Goal: Transaction & Acquisition: Book appointment/travel/reservation

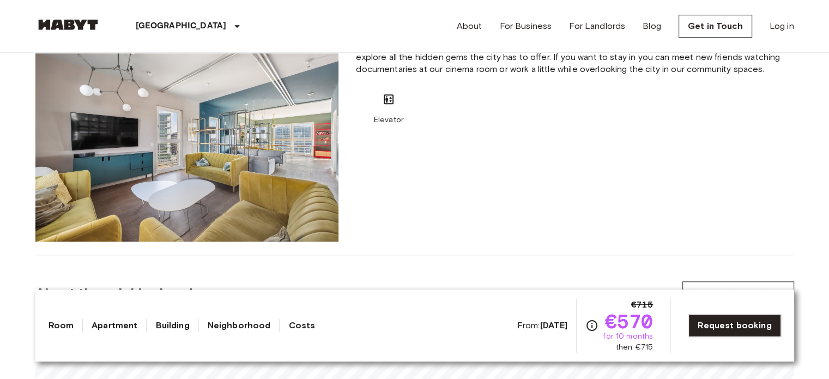
scroll to position [726, 0]
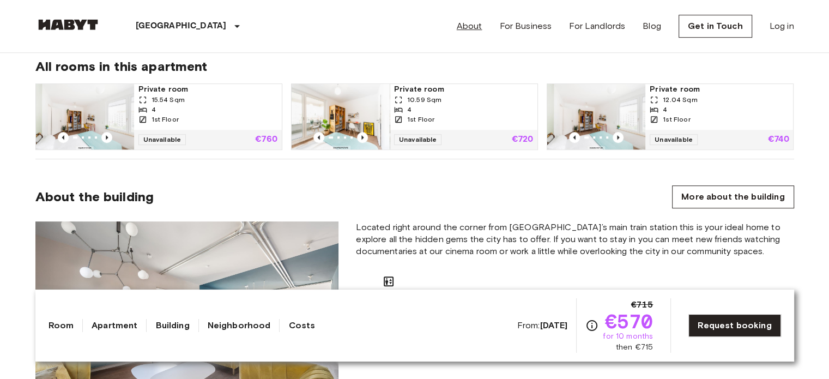
click at [482, 28] on link "About" at bounding box center [470, 26] width 26 height 13
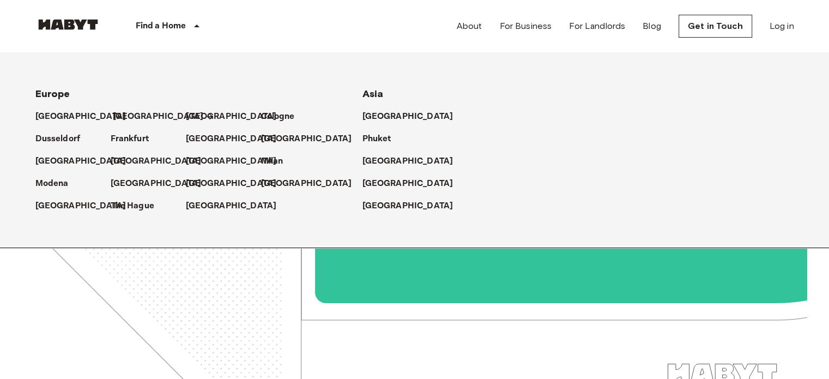
click at [117, 113] on p "[GEOGRAPHIC_DATA]" at bounding box center [158, 116] width 91 height 13
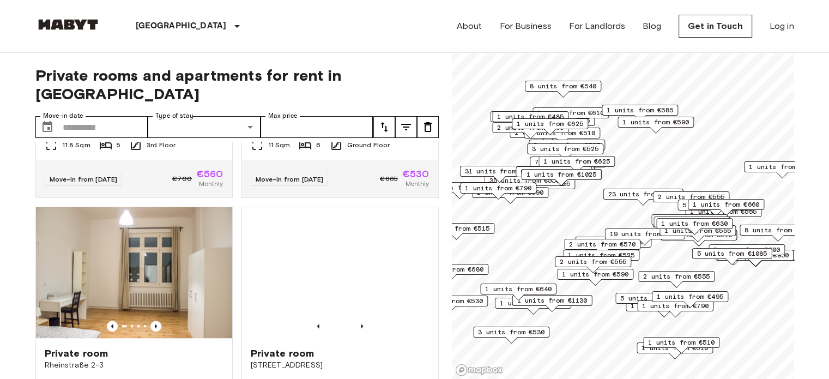
scroll to position [1090, 0]
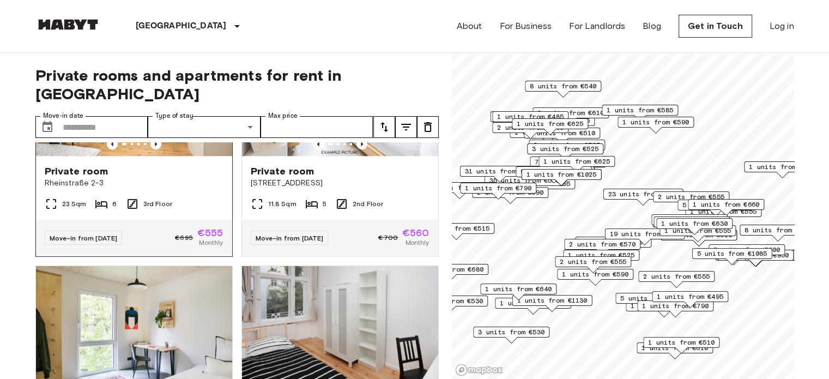
click at [175, 243] on span "€695" at bounding box center [184, 238] width 18 height 10
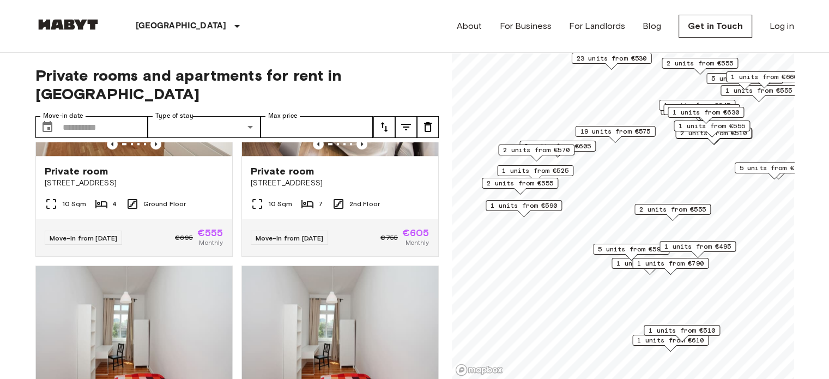
scroll to position [105, 0]
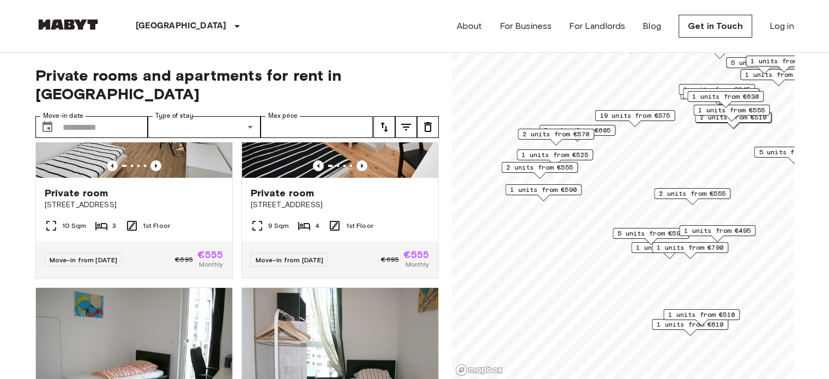
drag, startPoint x: 603, startPoint y: 246, endPoint x: 617, endPoint y: 229, distance: 21.6
click at [617, 229] on span "5 units from €590" at bounding box center [650, 233] width 66 height 10
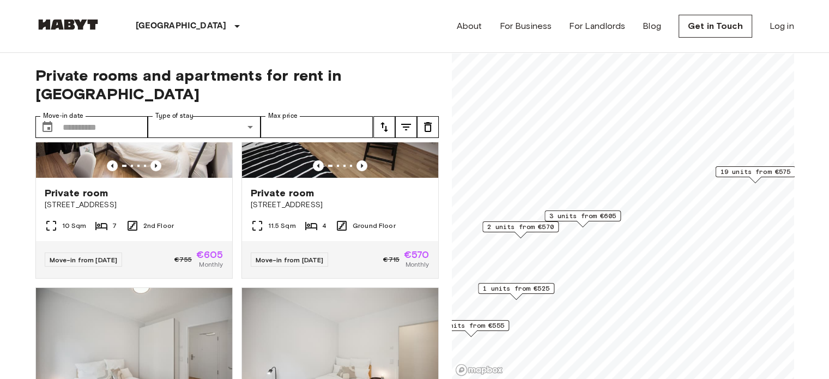
click at [513, 226] on span "2 units from €570" at bounding box center [520, 227] width 66 height 10
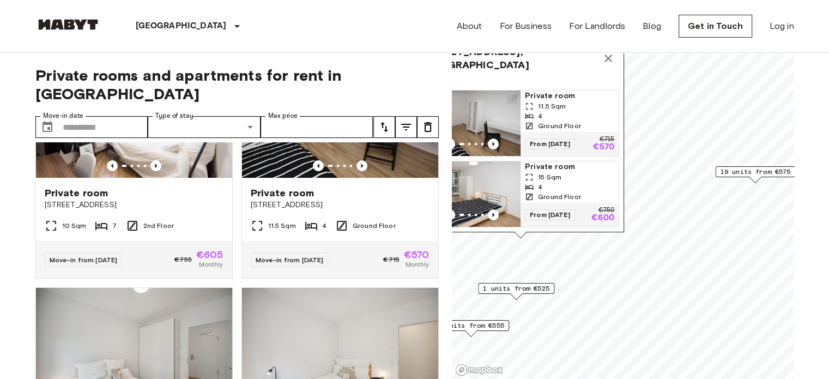
click at [489, 183] on img "Map marker" at bounding box center [471, 193] width 98 height 65
click at [542, 287] on span "1 units from €525" at bounding box center [516, 288] width 66 height 10
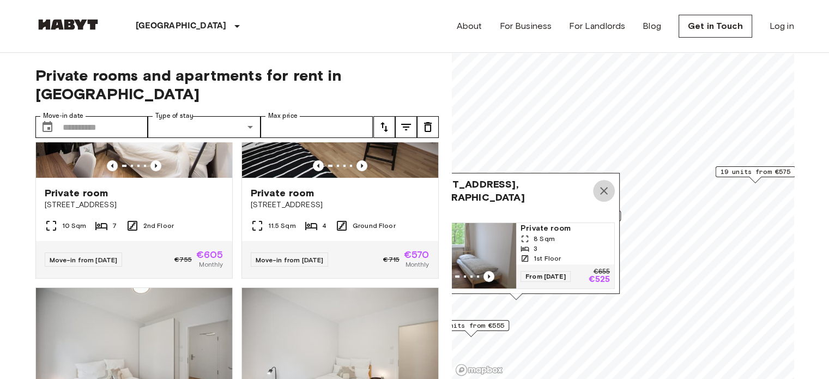
click at [607, 185] on icon "Map marker" at bounding box center [603, 190] width 13 height 13
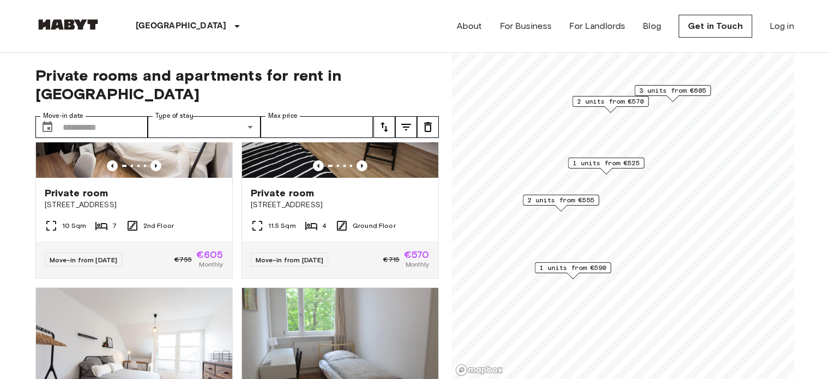
click at [583, 196] on span "2 units from €555" at bounding box center [561, 200] width 66 height 10
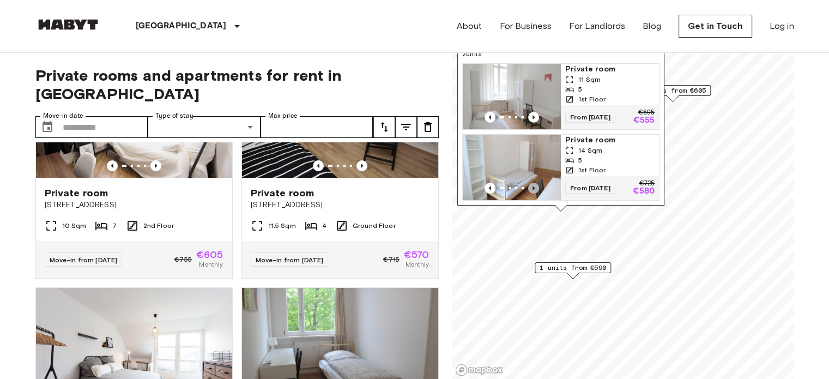
click at [532, 183] on icon "Previous image" at bounding box center [533, 188] width 11 height 11
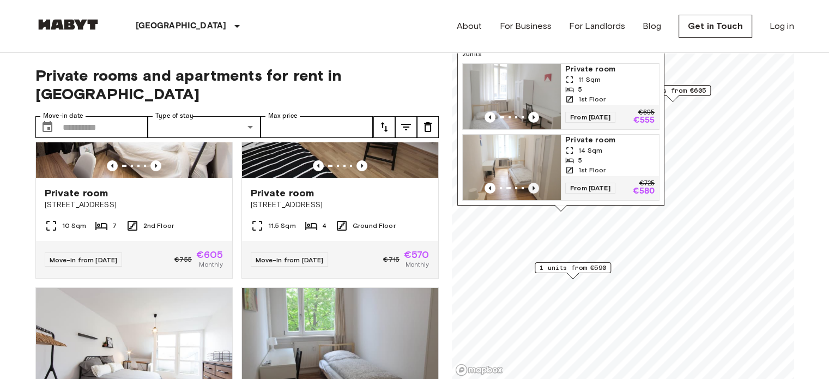
click at [532, 183] on icon "Previous image" at bounding box center [533, 188] width 11 height 11
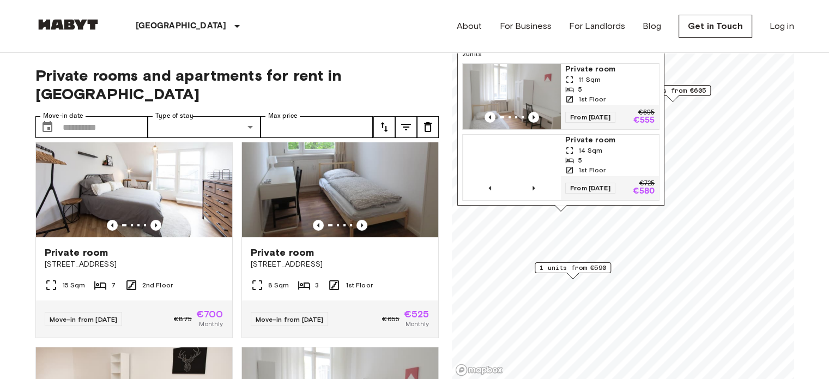
scroll to position [105, 0]
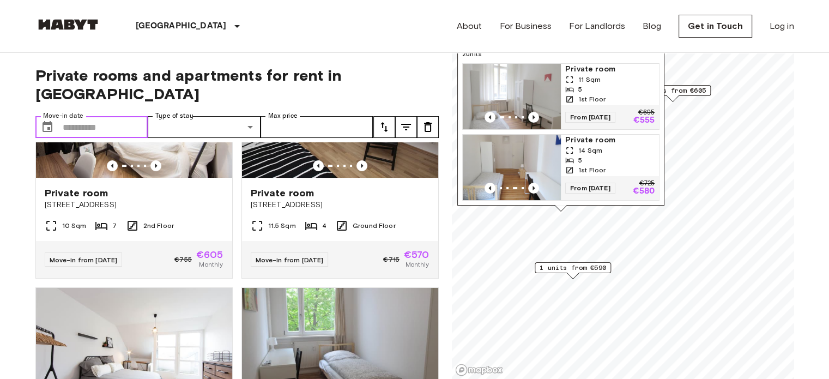
click at [112, 116] on input "Move-in date" at bounding box center [106, 127] width 86 height 22
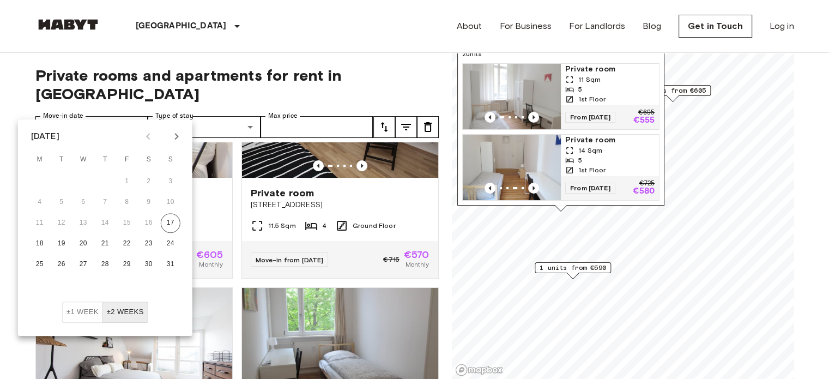
click at [175, 138] on icon "Next month" at bounding box center [176, 136] width 4 height 7
click at [66, 265] on button "30" at bounding box center [62, 265] width 20 height 20
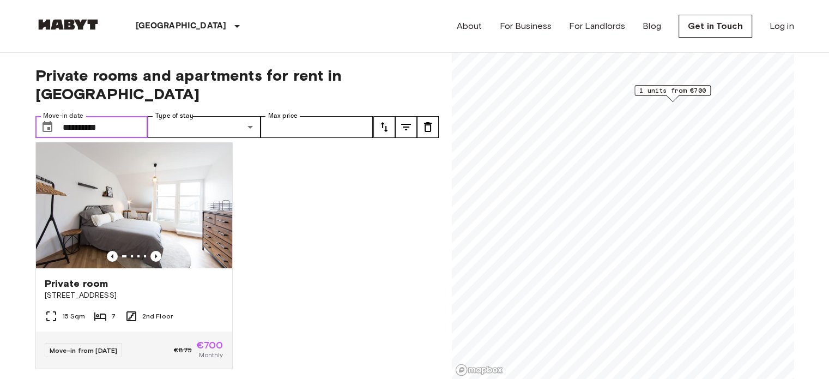
scroll to position [20, 0]
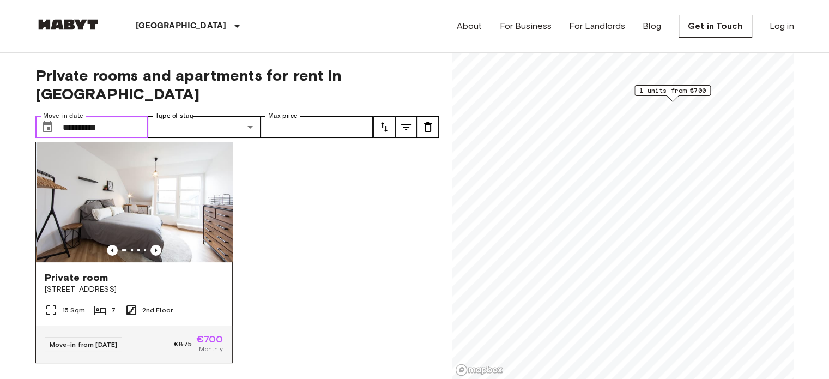
click at [170, 198] on img at bounding box center [135, 196] width 196 height 131
click at [161, 182] on img at bounding box center [135, 196] width 196 height 131
click at [141, 212] on img at bounding box center [134, 196] width 196 height 131
click at [142, 212] on img at bounding box center [134, 196] width 196 height 131
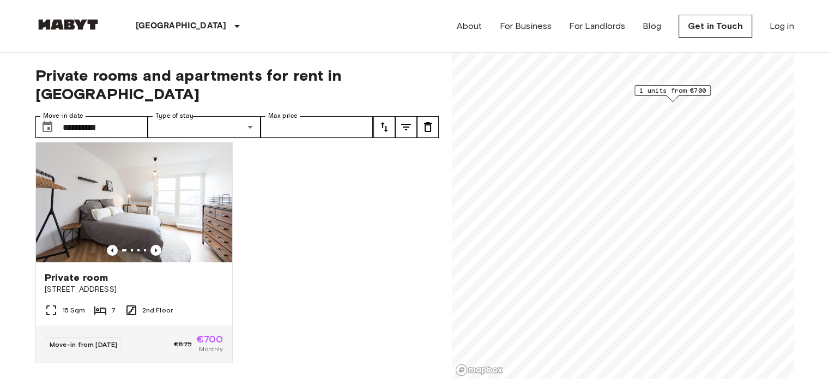
click at [676, 89] on span "1 units from €700" at bounding box center [672, 91] width 66 height 10
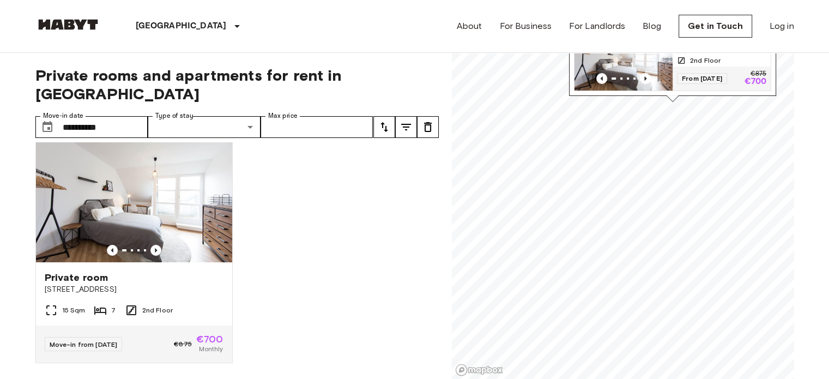
click at [634, 73] on div "Map marker" at bounding box center [623, 78] width 98 height 11
click at [131, 116] on input "**********" at bounding box center [106, 127] width 86 height 22
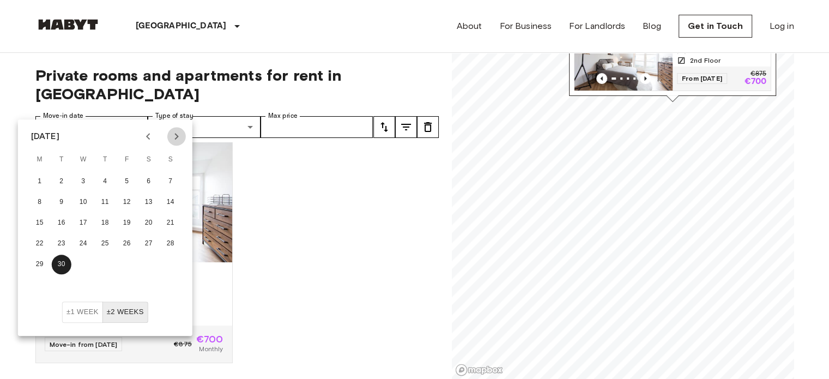
click at [175, 137] on icon "Next month" at bounding box center [176, 136] width 13 height 13
click at [83, 181] on button "1" at bounding box center [84, 182] width 20 height 20
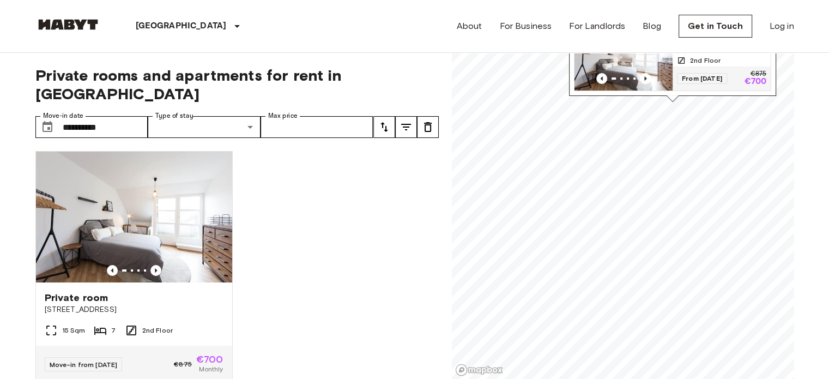
click at [131, 95] on div "**********" at bounding box center [236, 216] width 403 height 326
click at [113, 116] on input "**********" at bounding box center [106, 127] width 86 height 22
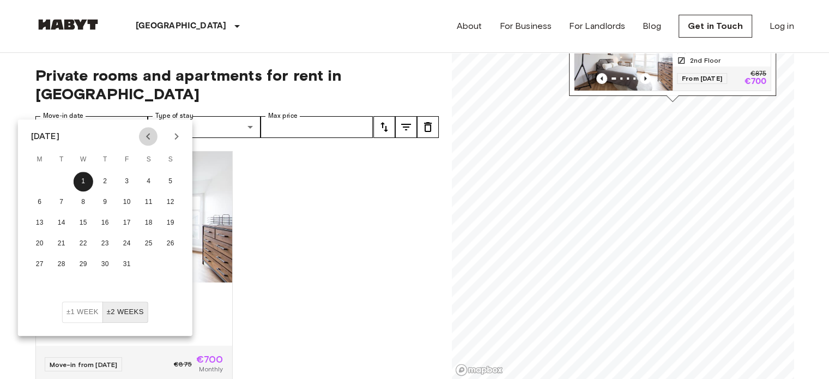
click at [148, 137] on icon "Previous month" at bounding box center [148, 136] width 4 height 7
click at [178, 141] on icon "Next month" at bounding box center [176, 136] width 13 height 13
click at [45, 181] on button "1" at bounding box center [40, 182] width 20 height 20
type input "**********"
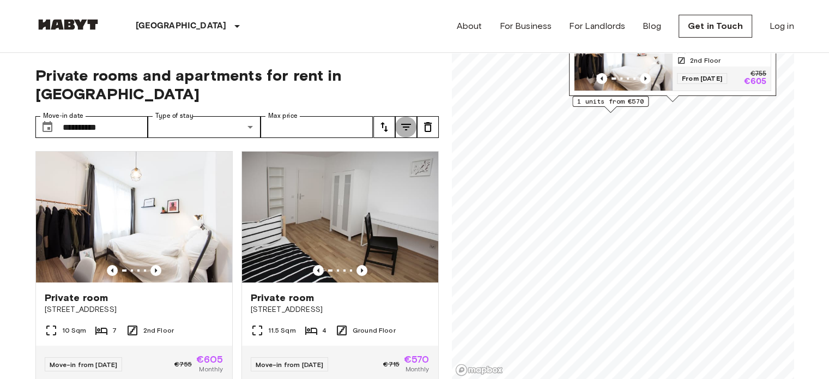
click at [409, 120] on icon "tune" at bounding box center [405, 126] width 13 height 13
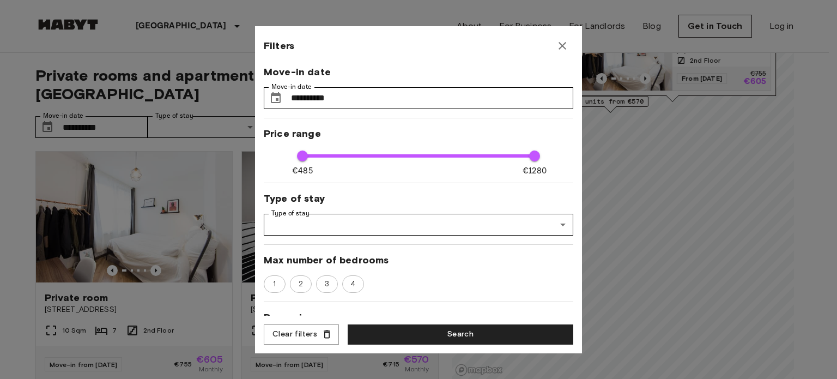
click at [559, 45] on icon "button" at bounding box center [562, 45] width 13 height 13
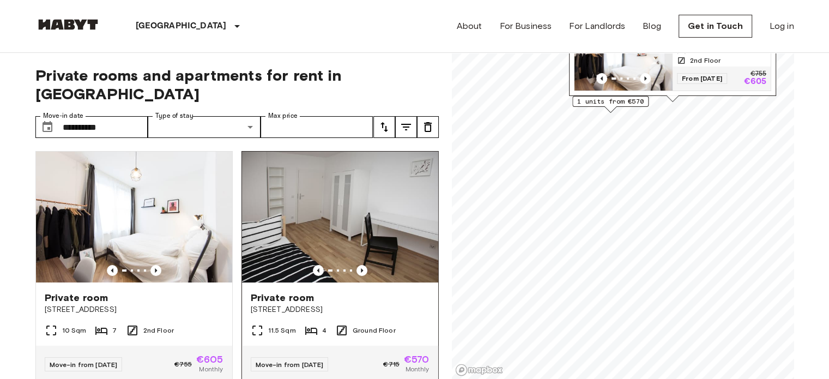
scroll to position [20, 0]
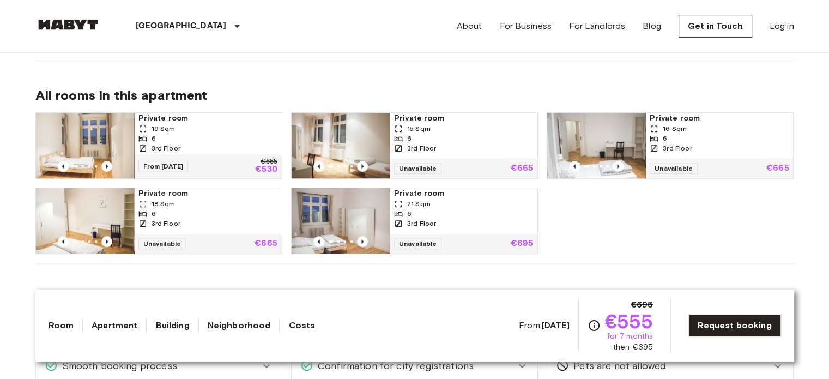
scroll to position [726, 0]
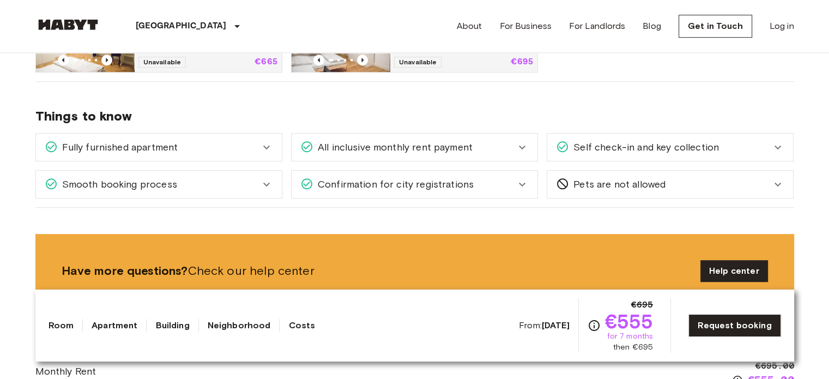
click at [516, 143] on icon at bounding box center [522, 147] width 13 height 13
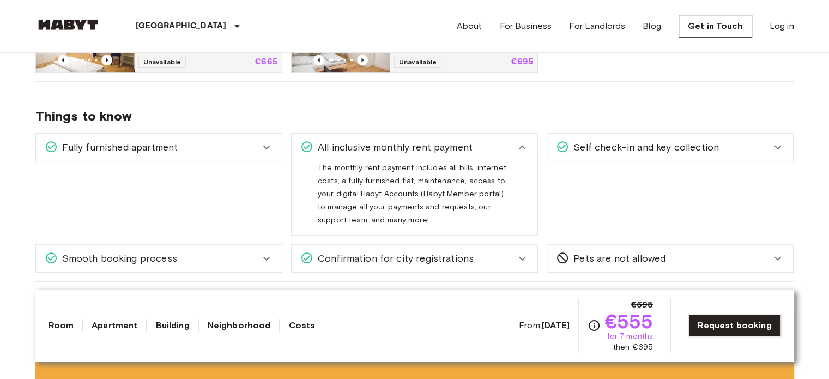
click at [769, 148] on div "Self check-in and key collection" at bounding box center [663, 147] width 215 height 14
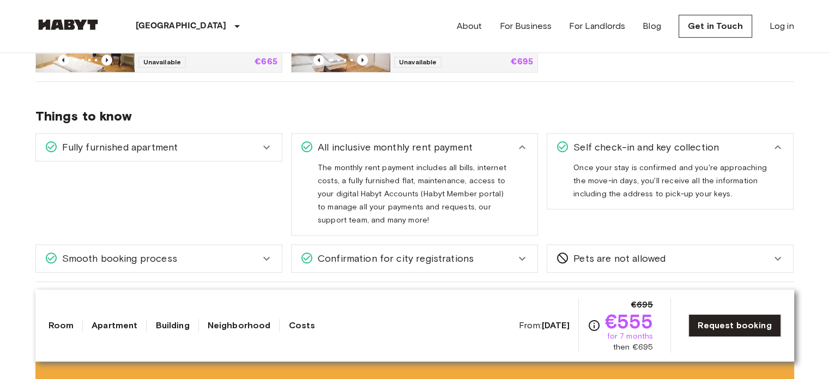
click at [769, 148] on div "Self check-in and key collection" at bounding box center [663, 147] width 215 height 14
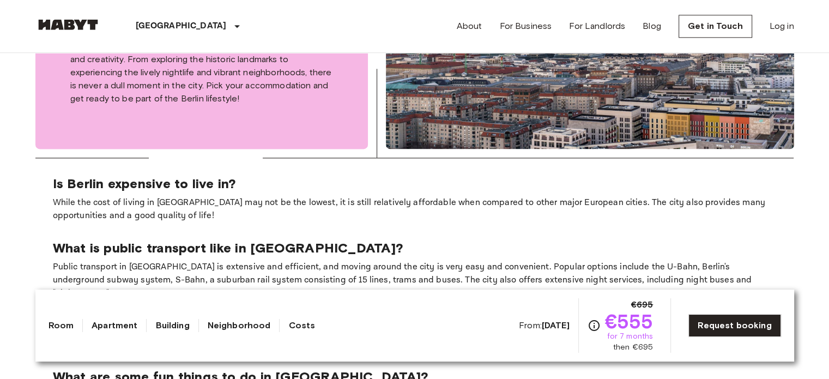
scroll to position [1453, 0]
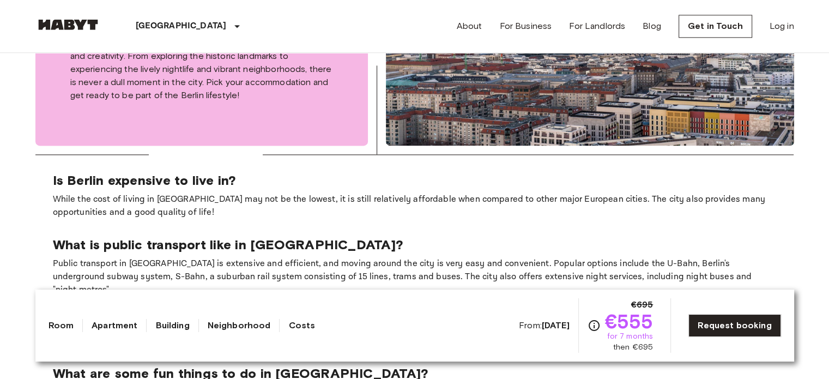
click at [172, 328] on link "Building" at bounding box center [172, 325] width 34 height 13
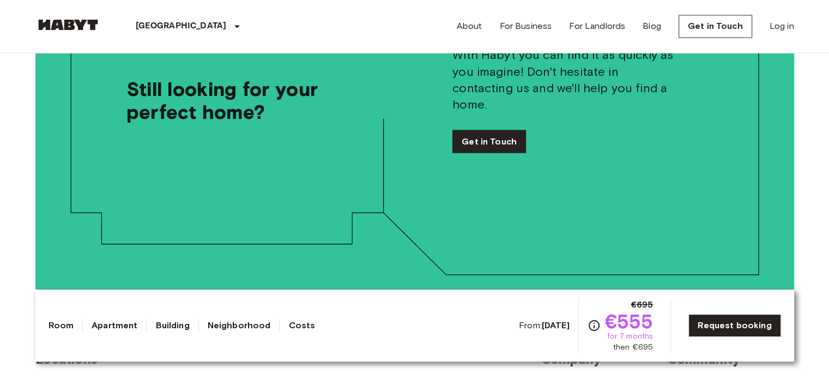
scroll to position [2180, 0]
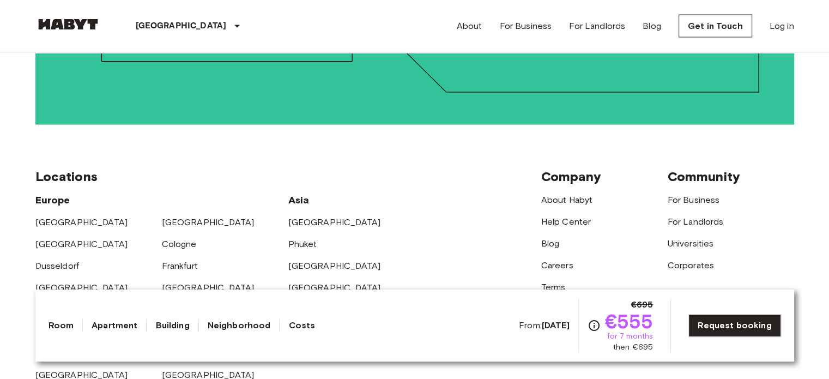
click at [168, 323] on link "Building" at bounding box center [172, 325] width 34 height 13
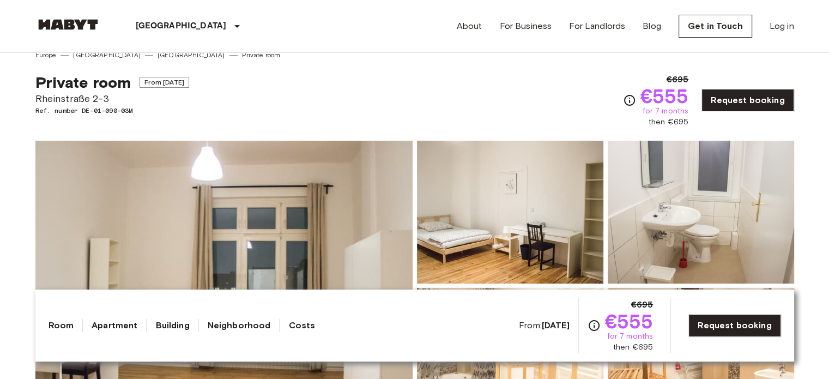
scroll to position [0, 0]
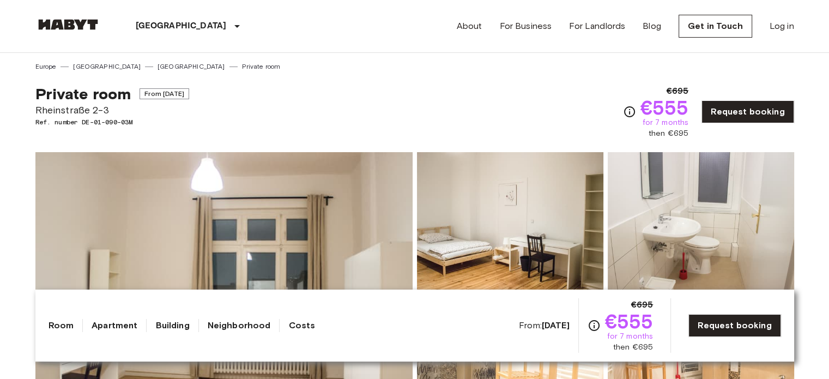
click at [235, 324] on link "Neighborhood" at bounding box center [239, 325] width 63 height 13
click at [235, 323] on link "Neighborhood" at bounding box center [239, 325] width 63 height 13
click at [294, 329] on link "Costs" at bounding box center [301, 325] width 27 height 13
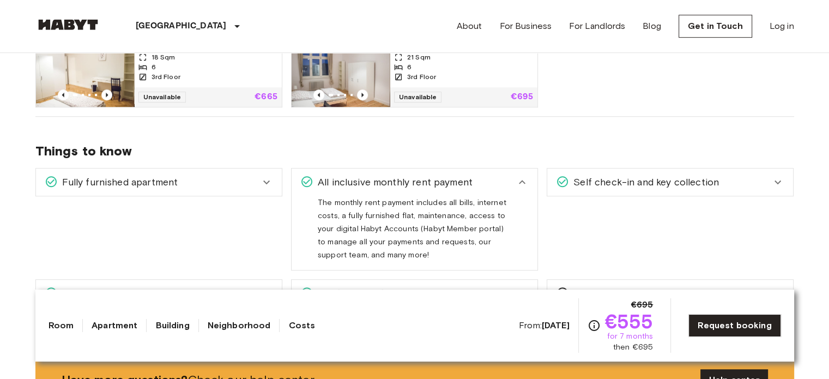
scroll to position [510, 0]
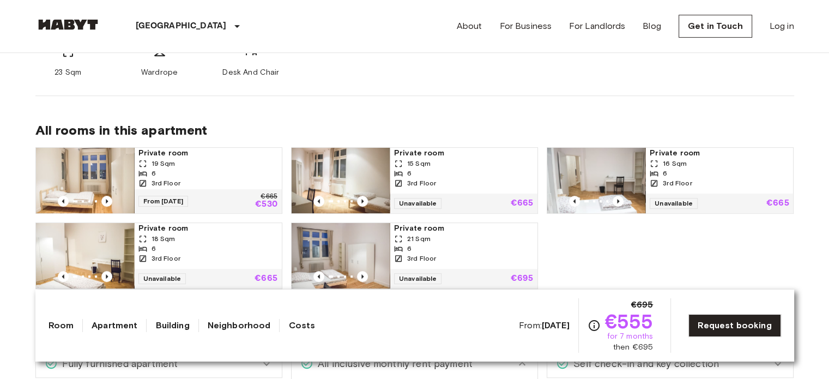
click at [216, 165] on div "19 Sqm" at bounding box center [207, 164] width 139 height 10
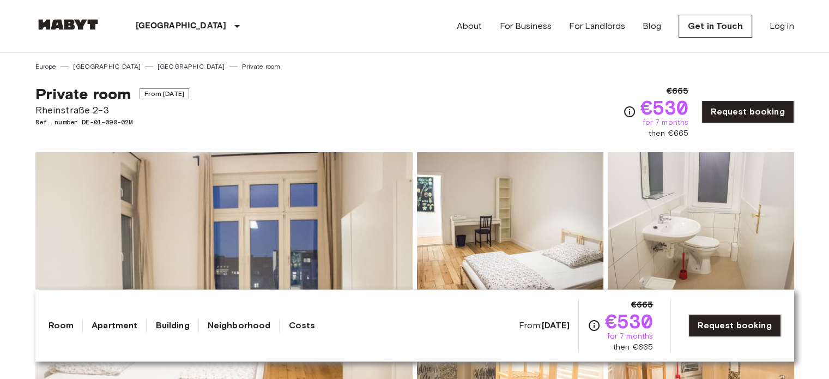
scroll to position [181, 0]
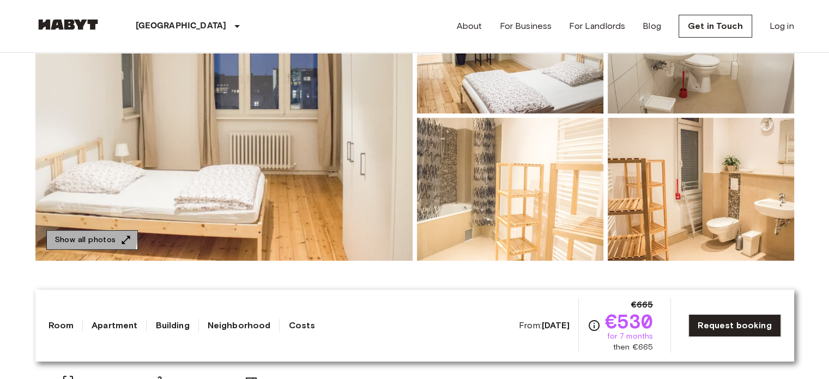
click at [83, 236] on button "Show all photos" at bounding box center [92, 240] width 92 height 20
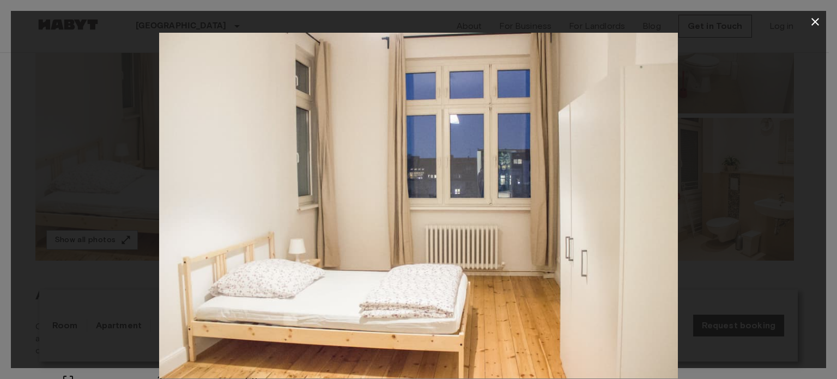
click at [679, 245] on div at bounding box center [418, 206] width 815 height 346
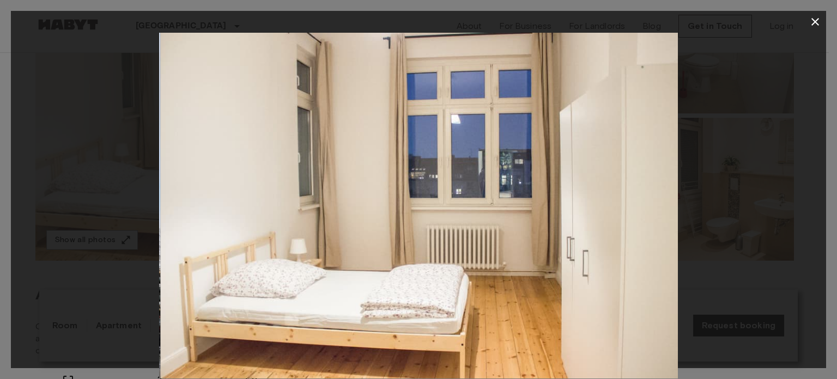
click at [649, 247] on img at bounding box center [419, 206] width 519 height 346
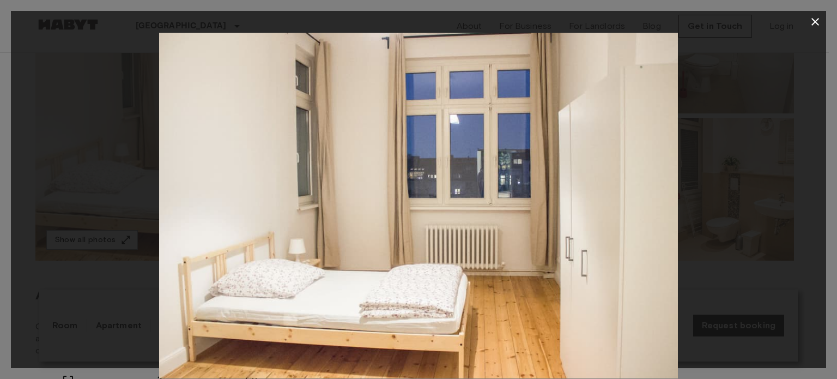
click at [816, 19] on icon "button" at bounding box center [815, 21] width 13 height 13
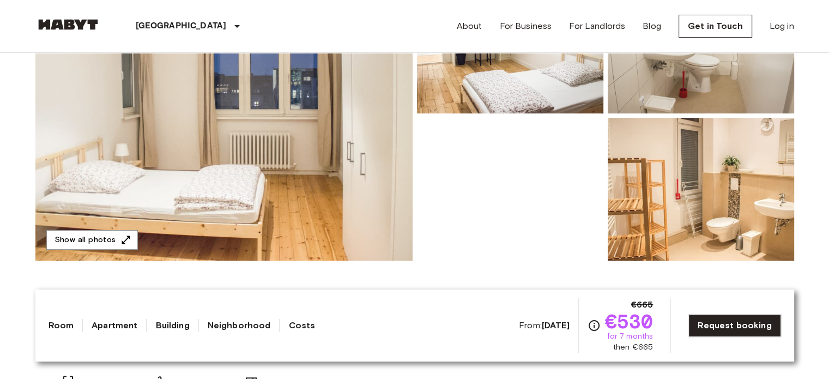
scroll to position [0, 0]
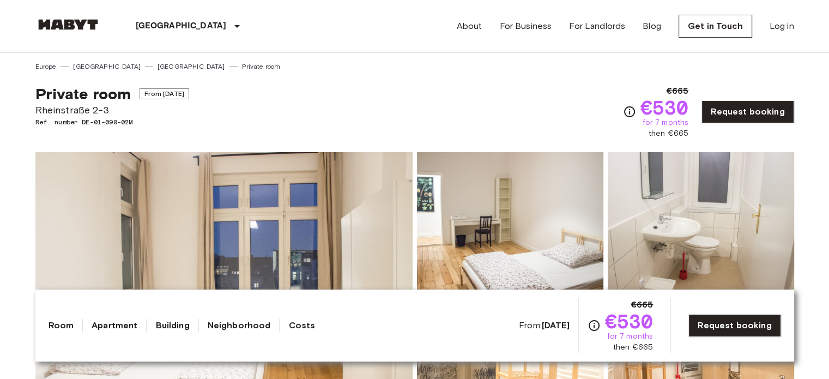
click at [513, 216] on img at bounding box center [510, 223] width 186 height 143
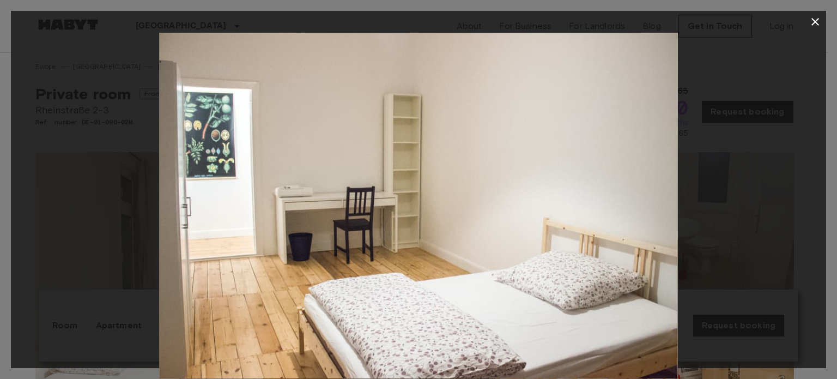
click at [819, 22] on icon "button" at bounding box center [815, 21] width 13 height 13
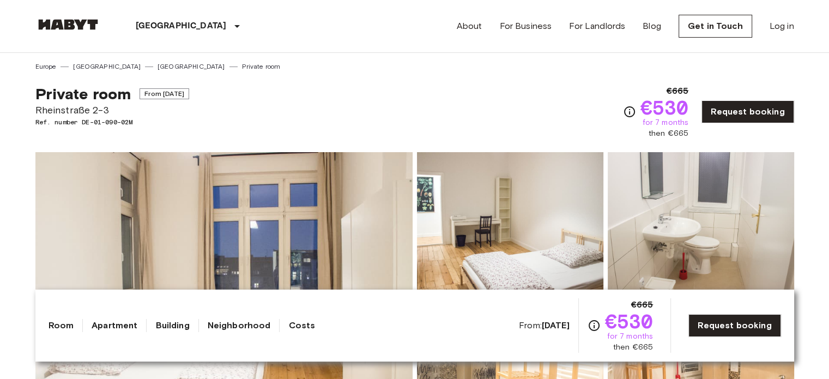
click at [713, 213] on img at bounding box center [701, 223] width 186 height 143
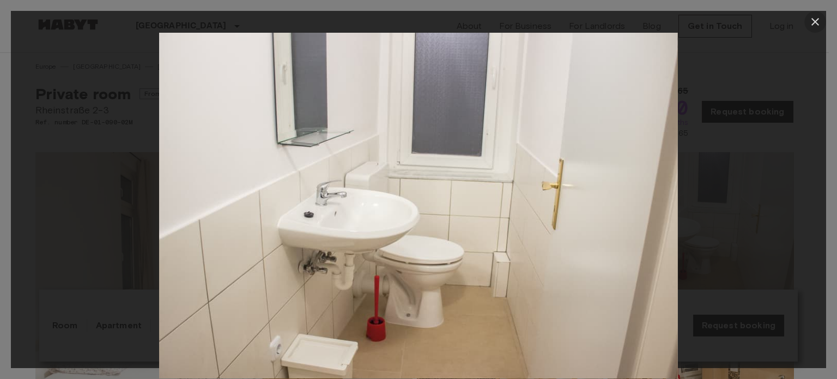
click at [813, 19] on icon "button" at bounding box center [815, 22] width 8 height 8
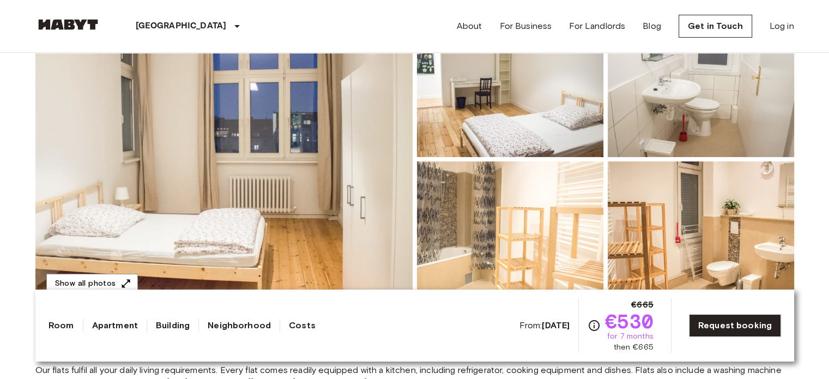
scroll to position [181, 0]
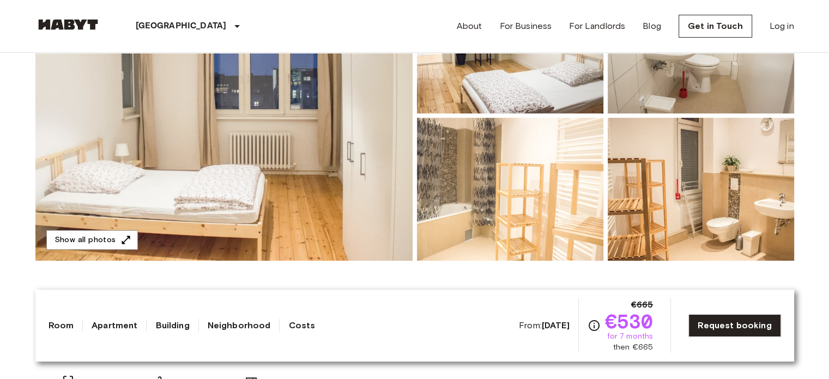
click at [547, 221] on img at bounding box center [510, 189] width 186 height 143
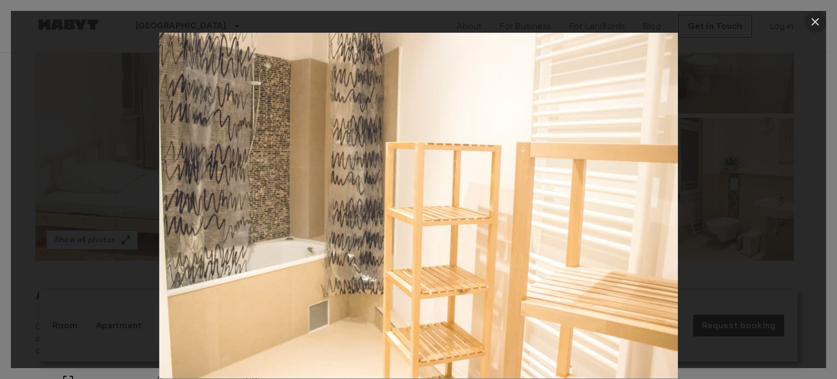
click at [816, 21] on icon "button" at bounding box center [815, 22] width 8 height 8
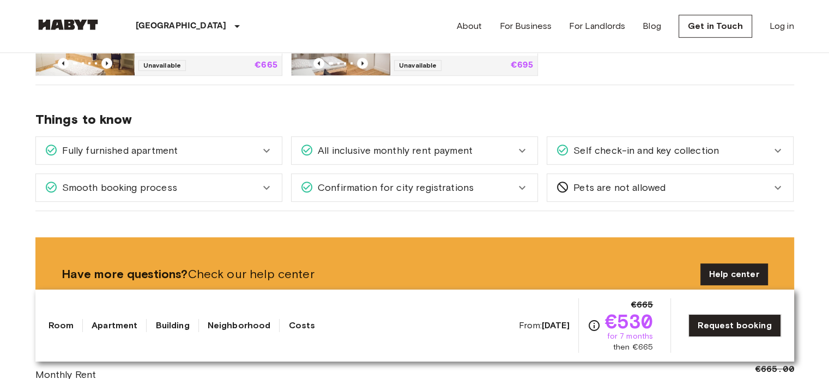
scroll to position [726, 0]
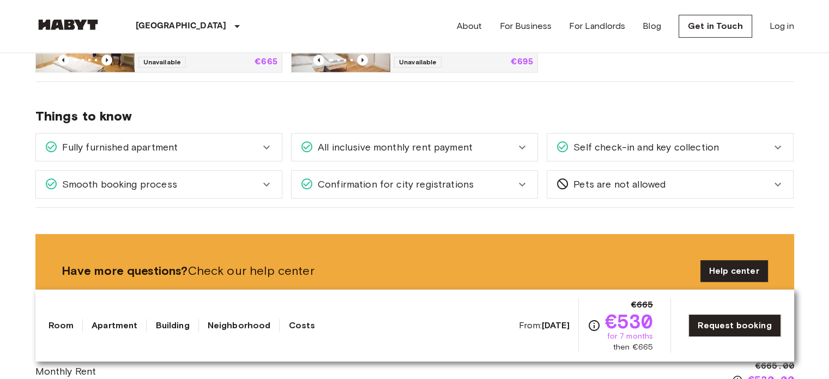
click at [271, 145] on icon at bounding box center [266, 147] width 13 height 13
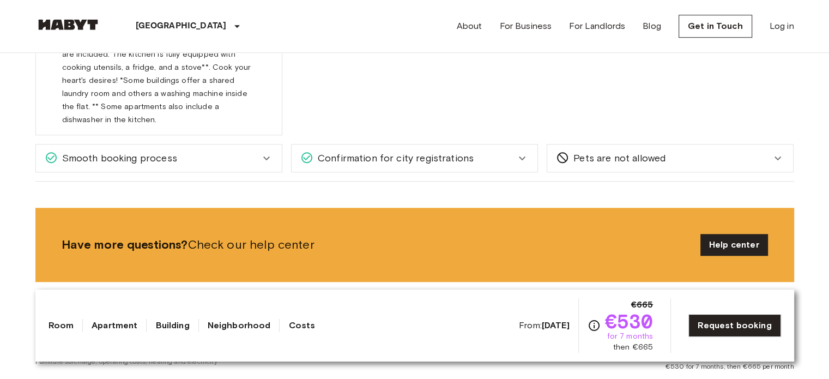
scroll to position [908, 0]
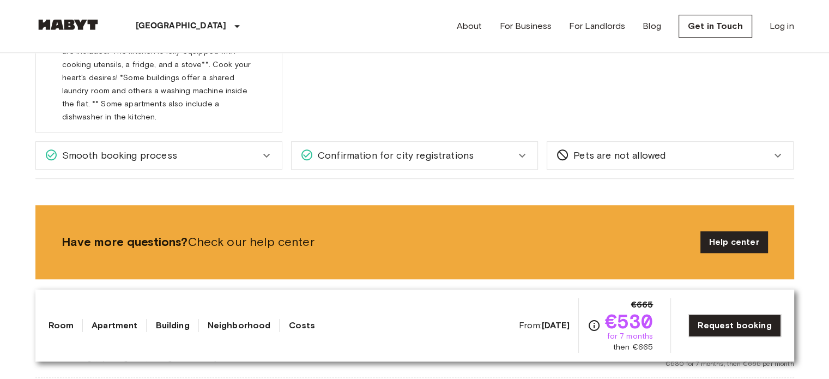
click at [453, 148] on span "Confirmation for city registrations" at bounding box center [393, 155] width 160 height 14
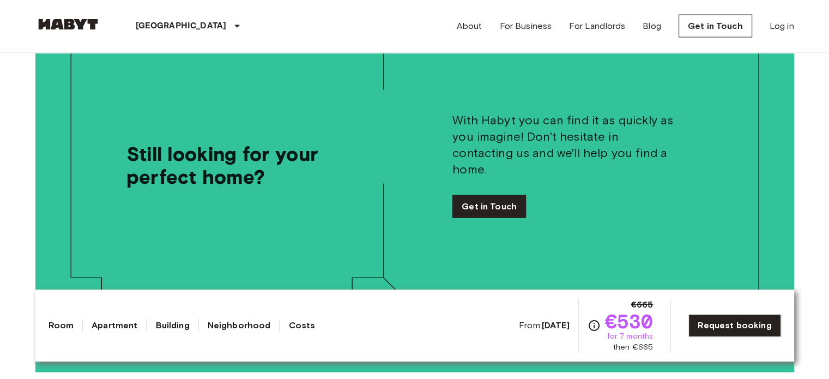
scroll to position [2180, 0]
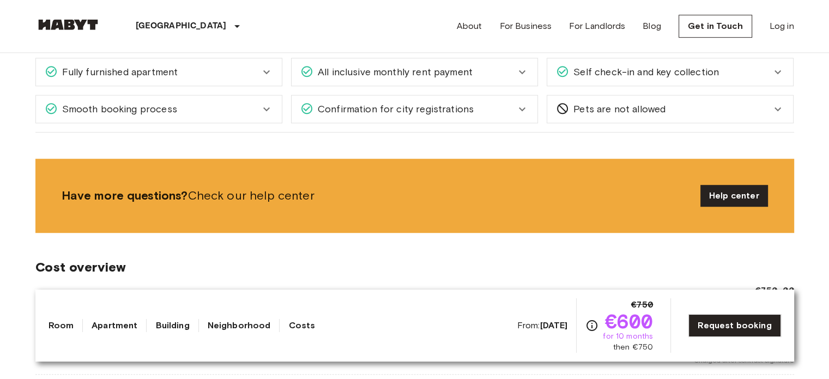
scroll to position [545, 0]
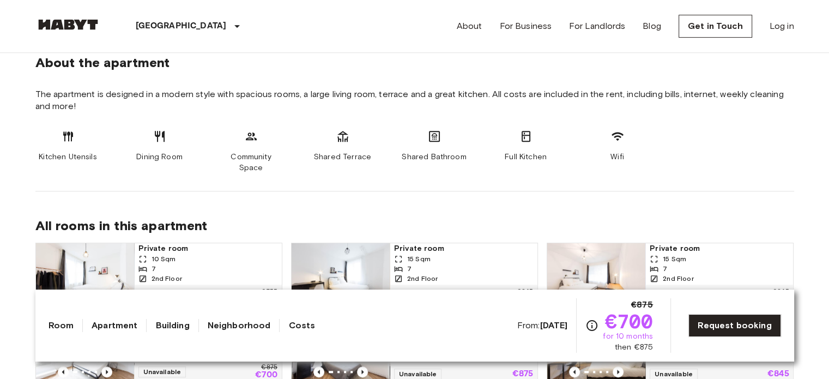
scroll to position [726, 0]
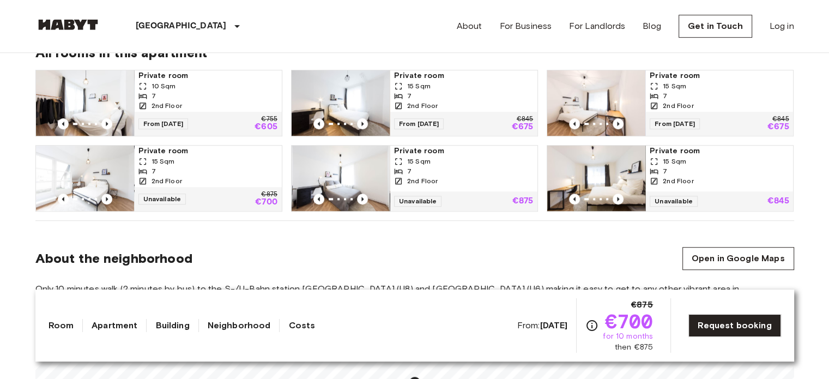
click at [92, 90] on img at bounding box center [85, 102] width 98 height 65
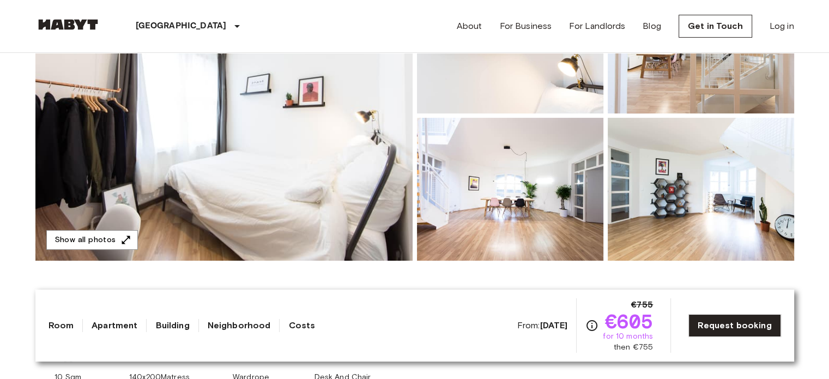
scroll to position [363, 0]
